Goal: Navigation & Orientation: Find specific page/section

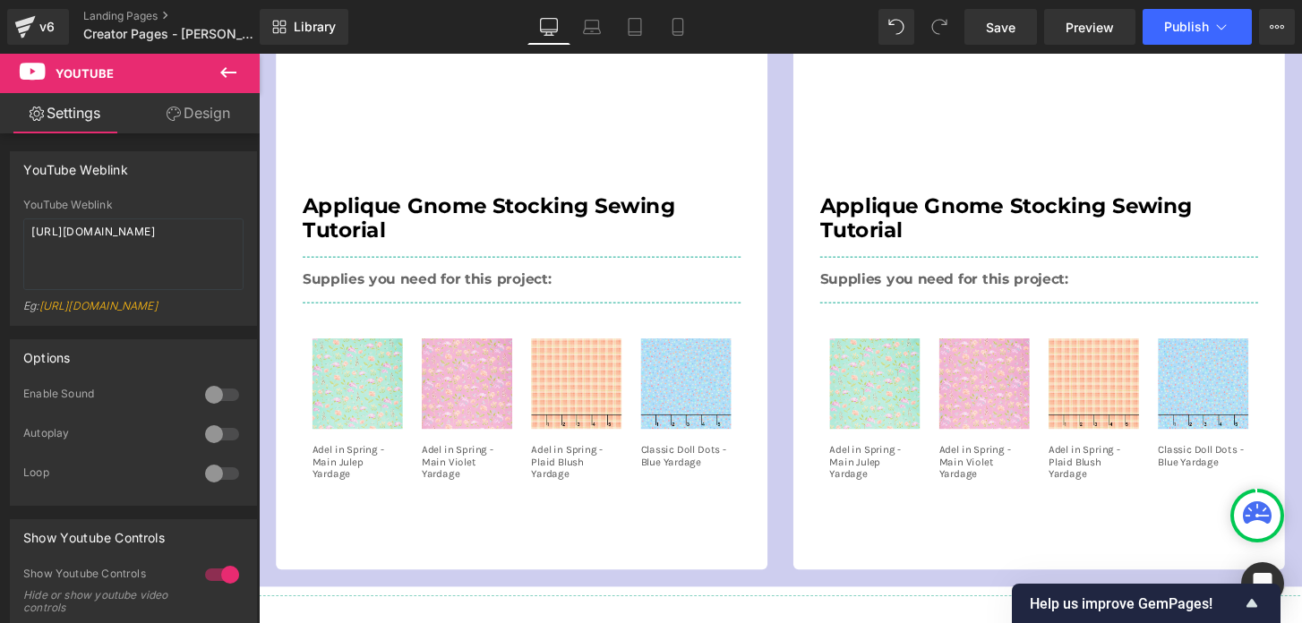
click at [220, 71] on icon at bounding box center [228, 72] width 21 height 21
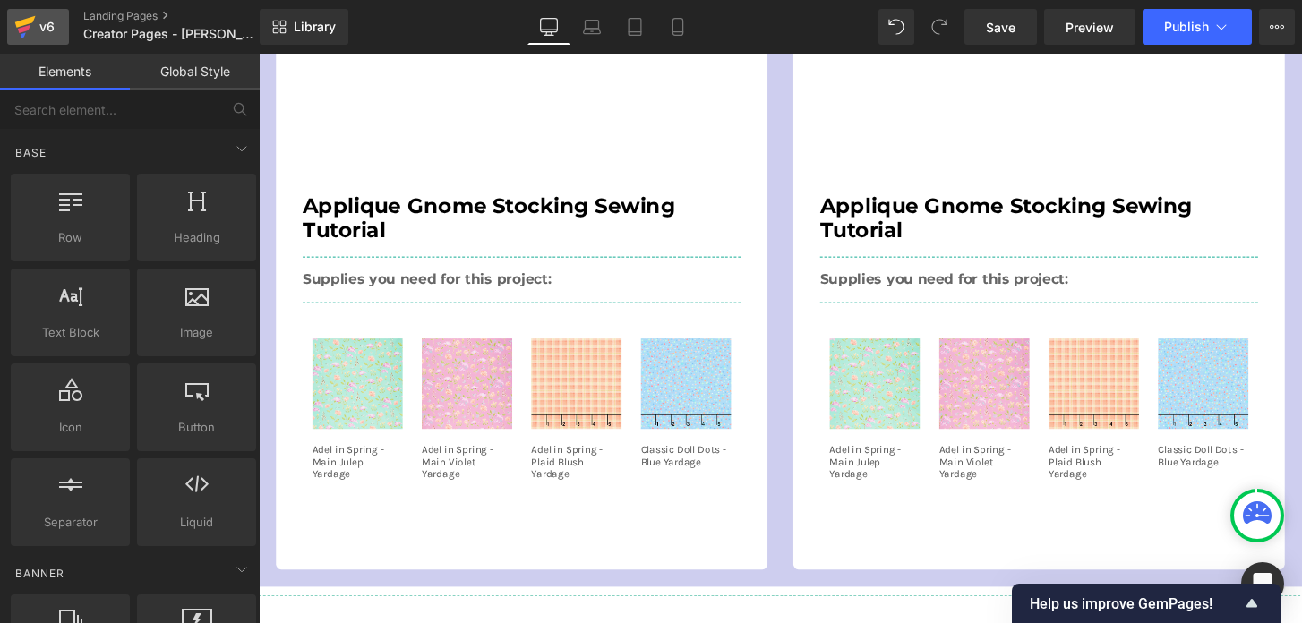
drag, startPoint x: 23, startPoint y: 27, endPoint x: 395, endPoint y: 226, distance: 421.5
click at [23, 27] on icon at bounding box center [24, 29] width 13 height 8
